Goal: Transaction & Acquisition: Subscribe to service/newsletter

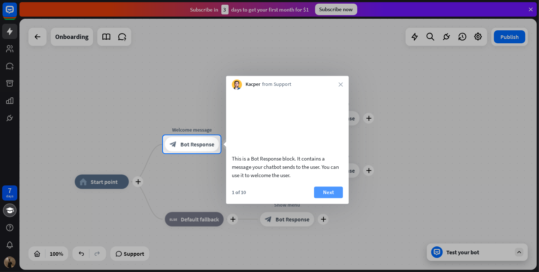
click at [331, 198] on button "Next" at bounding box center [328, 192] width 29 height 12
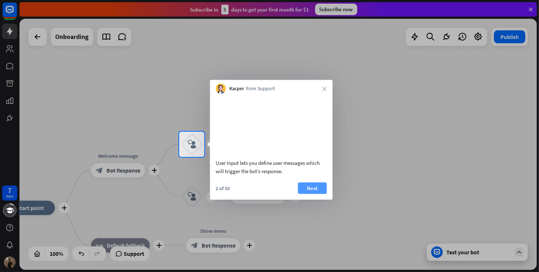
click at [319, 194] on button "Next" at bounding box center [312, 188] width 29 height 12
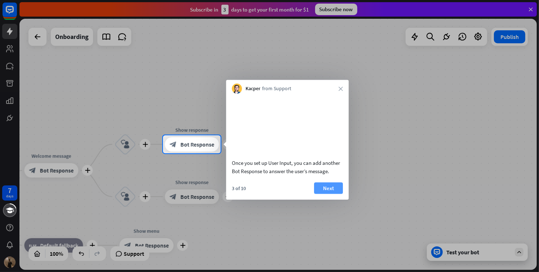
click at [321, 194] on button "Next" at bounding box center [328, 188] width 29 height 12
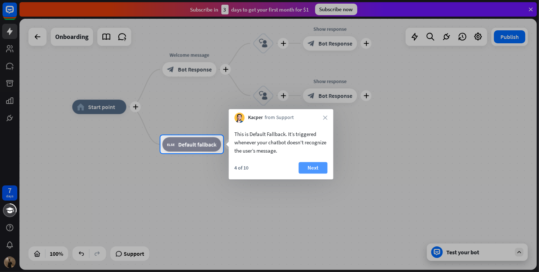
click at [304, 170] on button "Next" at bounding box center [312, 168] width 29 height 12
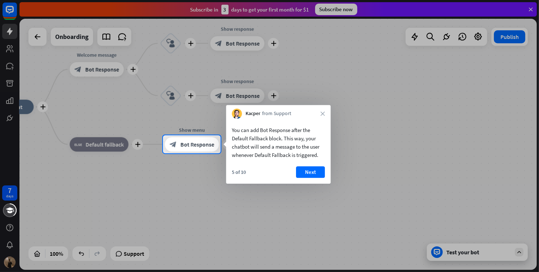
click at [304, 170] on button "Next" at bounding box center [310, 172] width 29 height 12
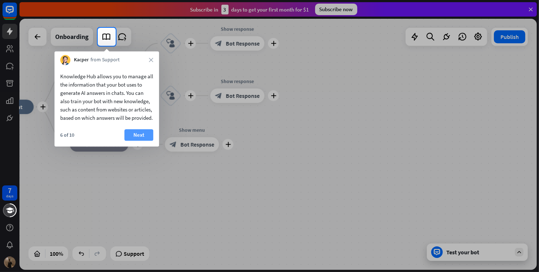
click at [132, 141] on button "Next" at bounding box center [138, 135] width 29 height 12
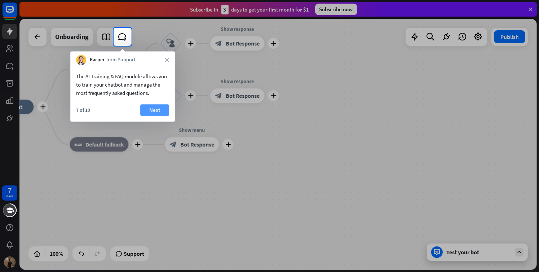
click at [145, 112] on button "Next" at bounding box center [154, 110] width 29 height 12
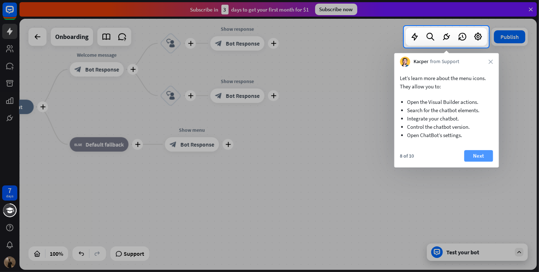
click at [479, 153] on button "Next" at bounding box center [478, 156] width 29 height 12
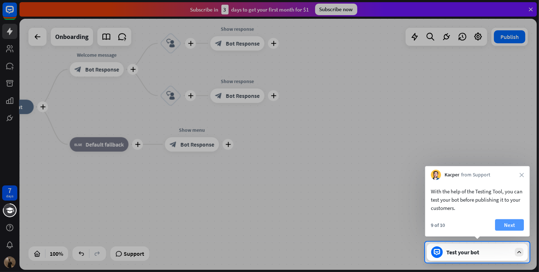
click at [513, 222] on button "Next" at bounding box center [509, 225] width 29 height 12
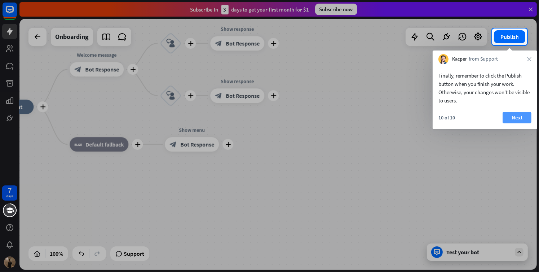
click at [524, 116] on button "Next" at bounding box center [516, 118] width 29 height 12
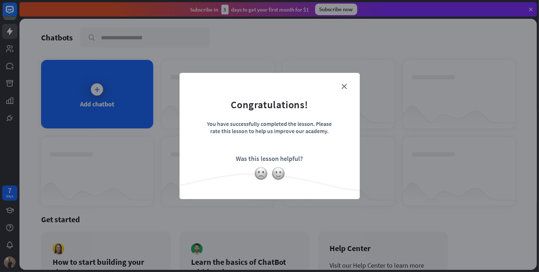
click at [347, 87] on form "Congratulations! You have successfully completed the lesson. Please rate this l…" at bounding box center [269, 125] width 162 height 86
click at [345, 87] on icon "close" at bounding box center [344, 86] width 5 height 5
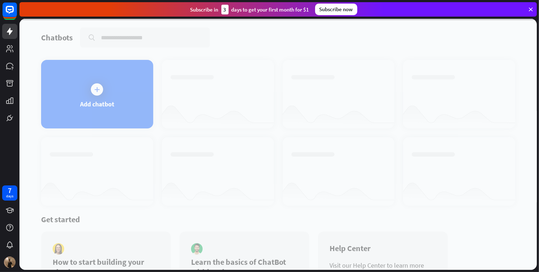
click at [113, 81] on div at bounding box center [277, 144] width 517 height 251
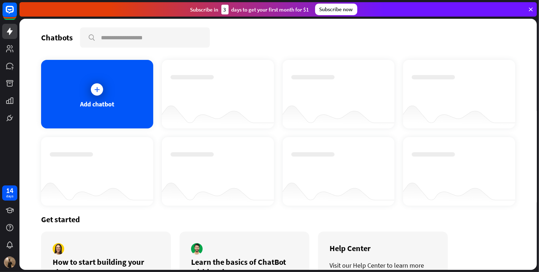
click at [113, 81] on div "Add chatbot" at bounding box center [97, 94] width 112 height 68
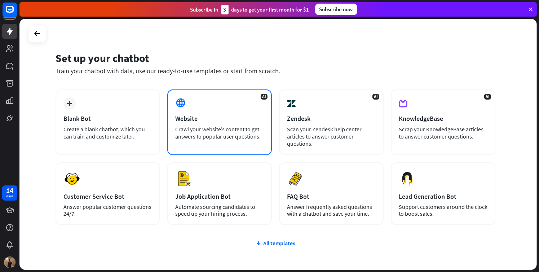
scroll to position [6, 0]
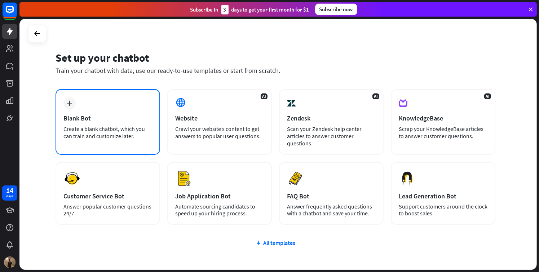
click at [128, 125] on div "Create a blank chatbot, which you can train and customize later." at bounding box center [107, 132] width 89 height 14
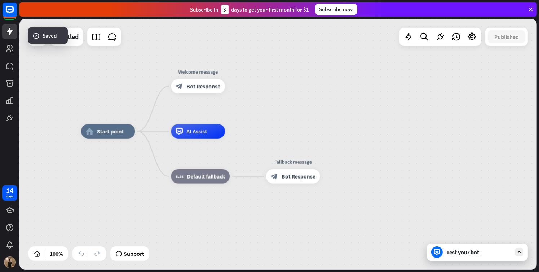
drag, startPoint x: 412, startPoint y: 114, endPoint x: 401, endPoint y: 97, distance: 19.5
click at [401, 97] on div "home_2 Start point Welcome message block_bot_response Bot Response AI Assist bl…" at bounding box center [277, 144] width 517 height 251
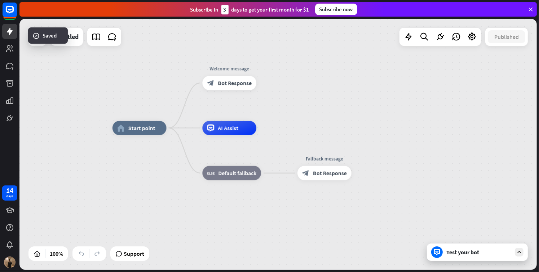
click at [414, 98] on div "home_2 Start point Welcome message block_bot_response Bot Response AI Assist bl…" at bounding box center [277, 144] width 517 height 251
click at [520, 252] on icon at bounding box center [519, 252] width 6 height 6
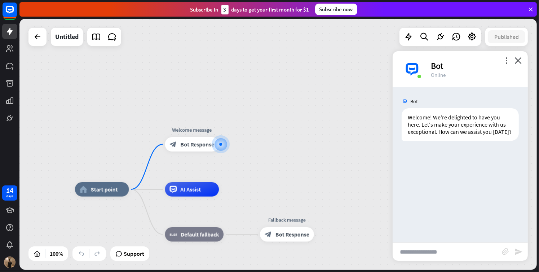
drag, startPoint x: 196, startPoint y: 188, endPoint x: 249, endPoint y: 180, distance: 54.0
click at [249, 180] on div "home_2 Start point Welcome message block_bot_response Bot Response Edit name mo…" at bounding box center [277, 144] width 517 height 251
click at [415, 249] on input "text" at bounding box center [446, 252] width 109 height 18
type input "**"
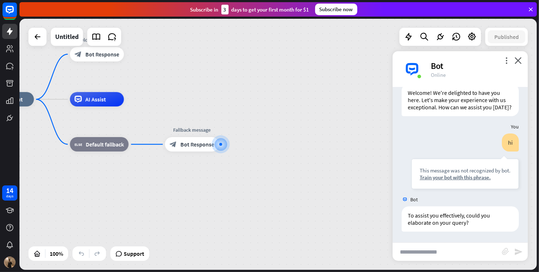
scroll to position [31, 0]
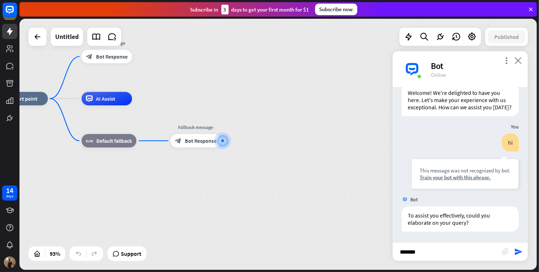
type input "******"
click at [518, 62] on icon "close" at bounding box center [517, 60] width 7 height 7
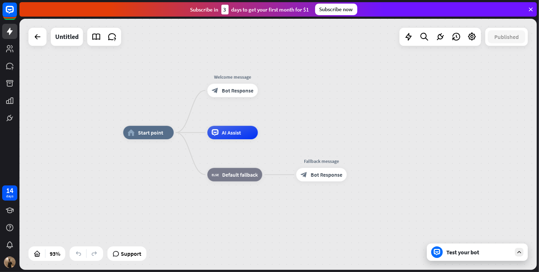
drag, startPoint x: 309, startPoint y: 71, endPoint x: 435, endPoint y: 105, distance: 130.3
click at [435, 105] on div "home_2 Start point Welcome message block_bot_response Bot Response AI Assist bl…" at bounding box center [277, 144] width 517 height 251
click at [43, 36] on div at bounding box center [37, 37] width 14 height 14
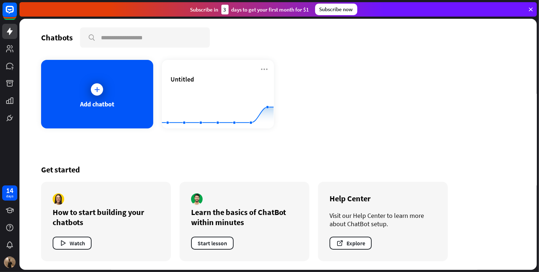
click at [209, 12] on div "Subscribe in 3 days to get your first month for $1" at bounding box center [249, 10] width 119 height 10
click at [349, 3] on div "Subscribe in 3 days to get your first month for $1 Subscribe now" at bounding box center [277, 9] width 517 height 14
click at [347, 4] on div "Subscribe now" at bounding box center [336, 10] width 42 height 12
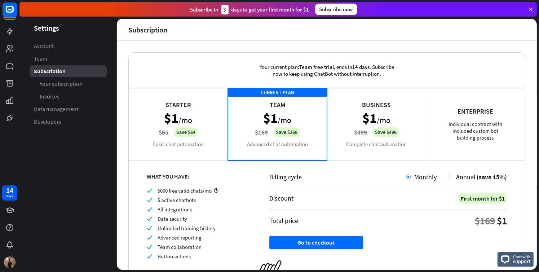
click at [343, 114] on div "Business $1 /mo $499 Save $498 Complete chat automation" at bounding box center [376, 124] width 99 height 72
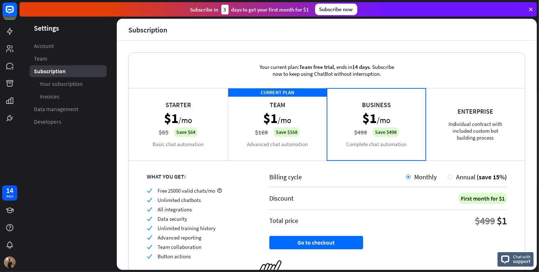
click at [444, 129] on div "Enterprise Individual contract with included custom bot building process" at bounding box center [475, 124] width 99 height 72
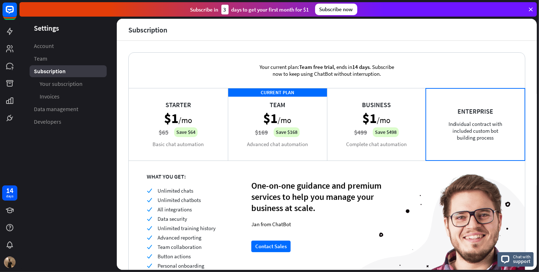
click at [374, 134] on div "Business $1 /mo $499 Save $498 Complete chat automation" at bounding box center [376, 124] width 99 height 72
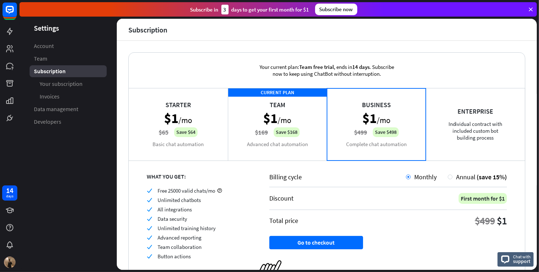
click at [298, 139] on div "CURRENT PLAN Team $1 /mo $169 Save $168 Advanced chat automation" at bounding box center [277, 124] width 99 height 72
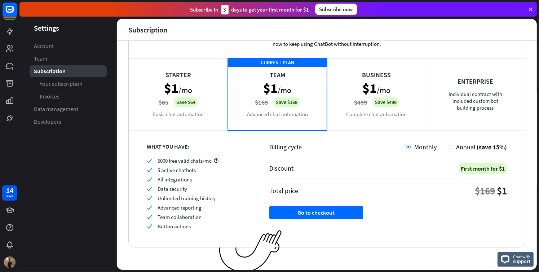
scroll to position [32, 0]
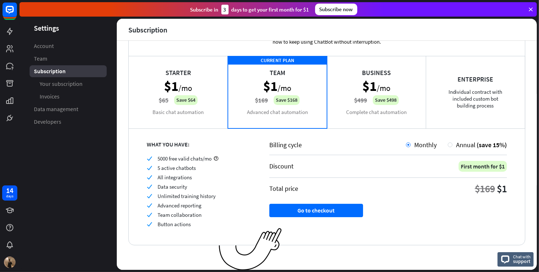
click at [184, 81] on div "Starter $1 /mo $65 Save $64 Basic chat automation" at bounding box center [178, 92] width 99 height 72
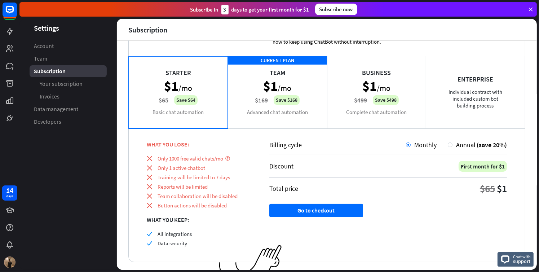
scroll to position [0, 0]
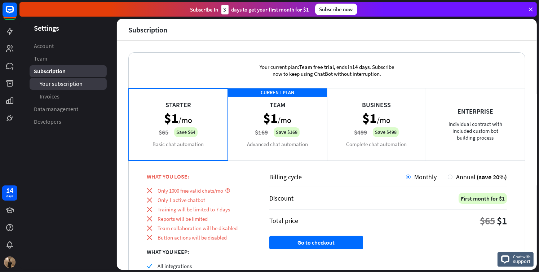
click at [68, 88] on link "Your subscription" at bounding box center [68, 84] width 77 height 12
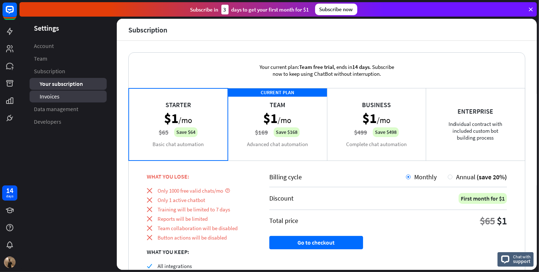
click at [55, 98] on span "Invoices" at bounding box center [50, 97] width 20 height 8
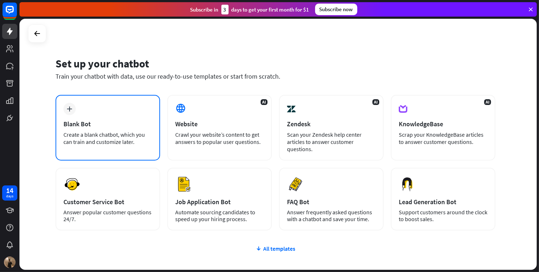
click at [68, 134] on div "Create a blank chatbot, which you can train and customize later." at bounding box center [107, 138] width 89 height 14
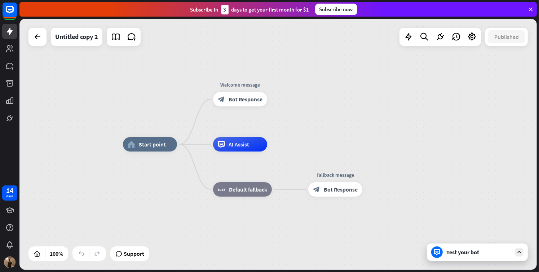
click at [353, 9] on div "Subscribe now" at bounding box center [336, 10] width 42 height 12
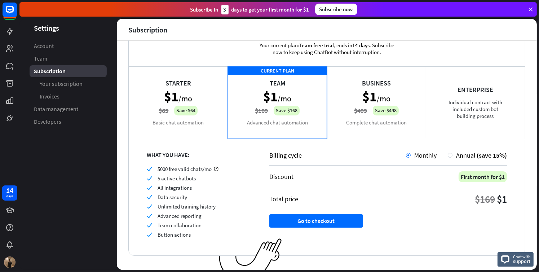
scroll to position [23, 0]
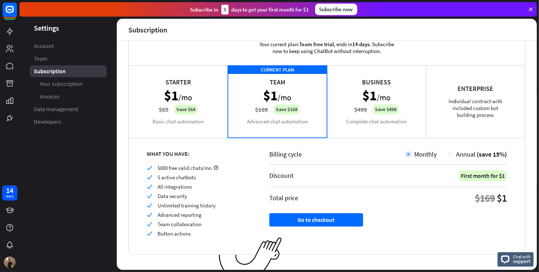
drag, startPoint x: 207, startPoint y: 212, endPoint x: 159, endPoint y: 212, distance: 47.9
click at [159, 212] on div "check Advanced reporting" at bounding box center [199, 214] width 105 height 7
drag, startPoint x: 203, startPoint y: 222, endPoint x: 163, endPoint y: 223, distance: 39.7
click at [163, 223] on div "check Team collaboration" at bounding box center [199, 224] width 105 height 7
drag, startPoint x: 166, startPoint y: 234, endPoint x: 151, endPoint y: 232, distance: 15.2
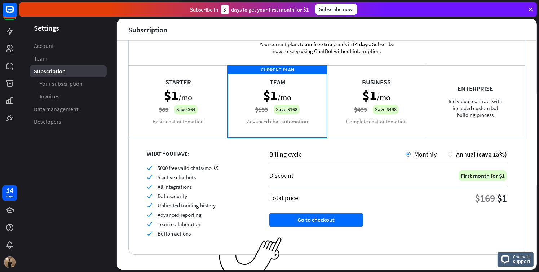
click at [151, 232] on div "check Button actions" at bounding box center [199, 233] width 105 height 7
click at [210, 226] on div "check Team collaboration" at bounding box center [199, 224] width 105 height 7
click at [380, 94] on div "Business $1 /mo $499 Save $498 Complete chat automation" at bounding box center [376, 101] width 99 height 72
